Goal: Task Accomplishment & Management: Manage account settings

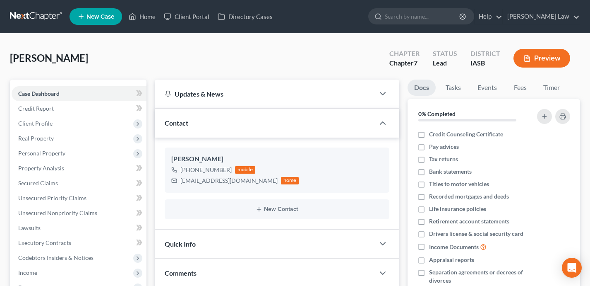
select select "0"
click at [149, 19] on link "Home" at bounding box center [142, 16] width 35 height 15
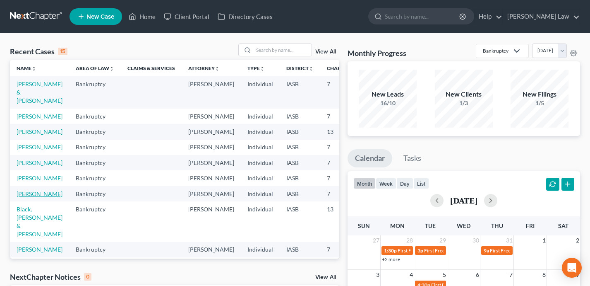
click at [17, 197] on link "[PERSON_NAME]" at bounding box center [40, 193] width 46 height 7
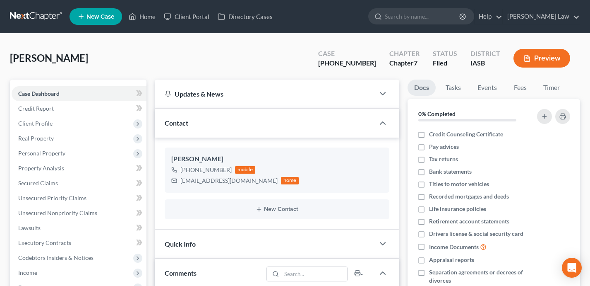
scroll to position [2380, 0]
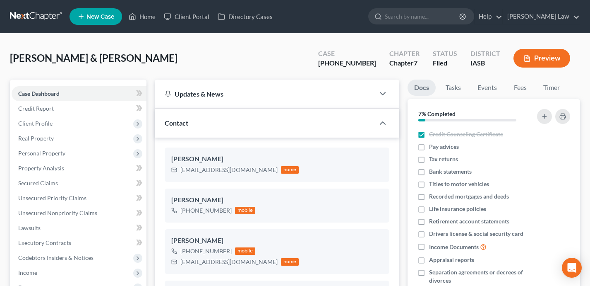
select select "0"
click at [147, 15] on link "Home" at bounding box center [142, 16] width 35 height 15
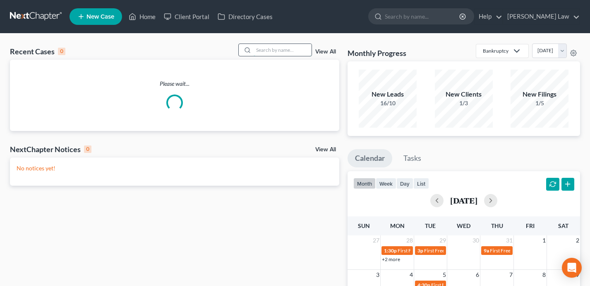
click at [279, 50] on input "search" at bounding box center [283, 50] width 58 height 12
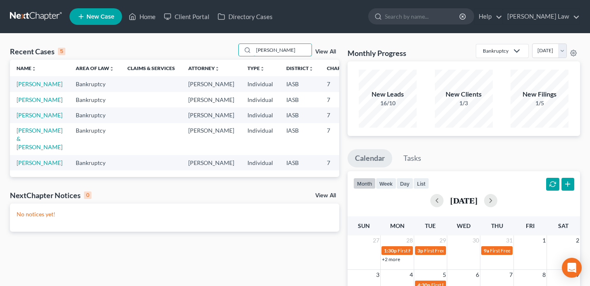
type input "[PERSON_NAME]"
click at [29, 123] on td "[PERSON_NAME]" at bounding box center [39, 114] width 59 height 15
click at [25, 118] on link "[PERSON_NAME]" at bounding box center [40, 114] width 46 height 7
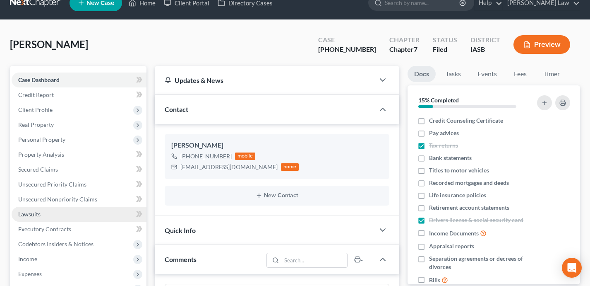
scroll to position [16, 0]
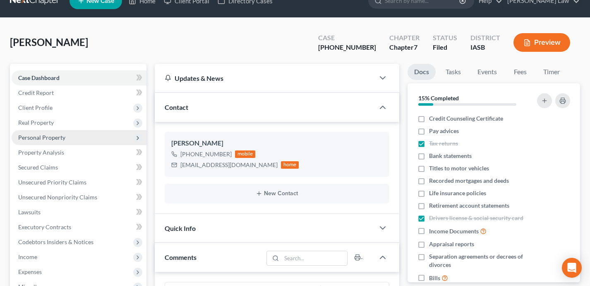
click at [88, 135] on span "Personal Property" at bounding box center [79, 137] width 135 height 15
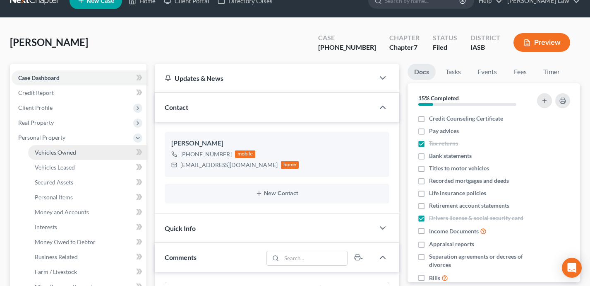
drag, startPoint x: 88, startPoint y: 154, endPoint x: 114, endPoint y: 157, distance: 26.6
click at [88, 154] on link "Vehicles Owned" at bounding box center [87, 152] width 118 height 15
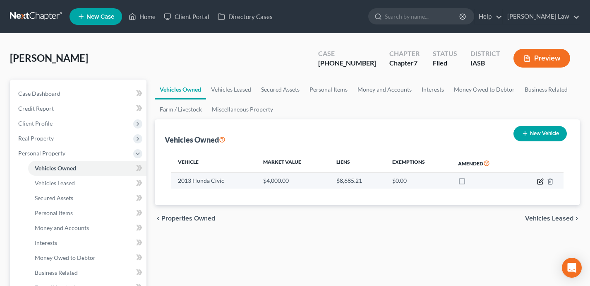
click at [541, 182] on icon "button" at bounding box center [540, 181] width 7 height 7
select select "0"
select select "13"
select select "1"
select select "0"
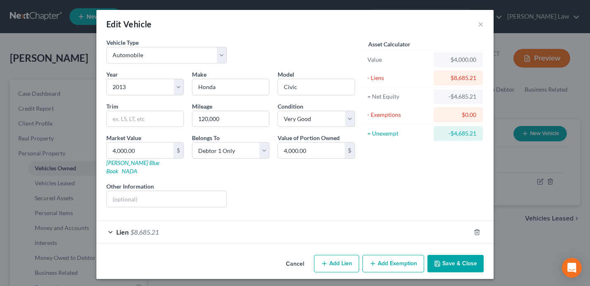
click at [367, 234] on div "Lien $8,685.21" at bounding box center [283, 232] width 374 height 22
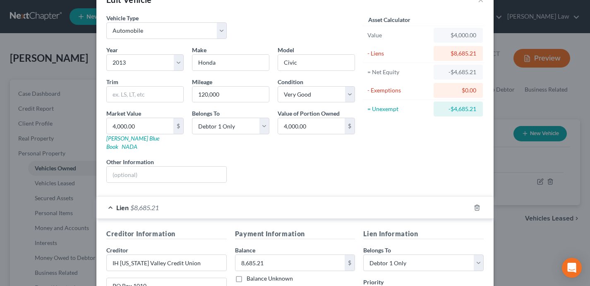
scroll to position [15, 0]
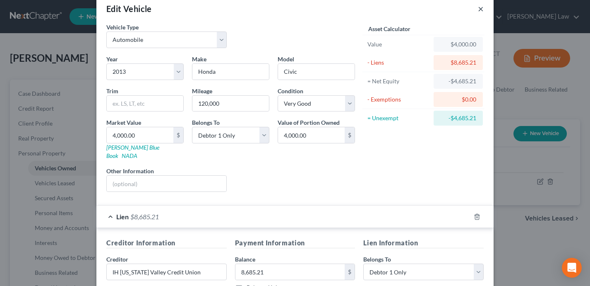
click at [479, 10] on button "×" at bounding box center [481, 9] width 6 height 10
